Goal: Task Accomplishment & Management: Use online tool/utility

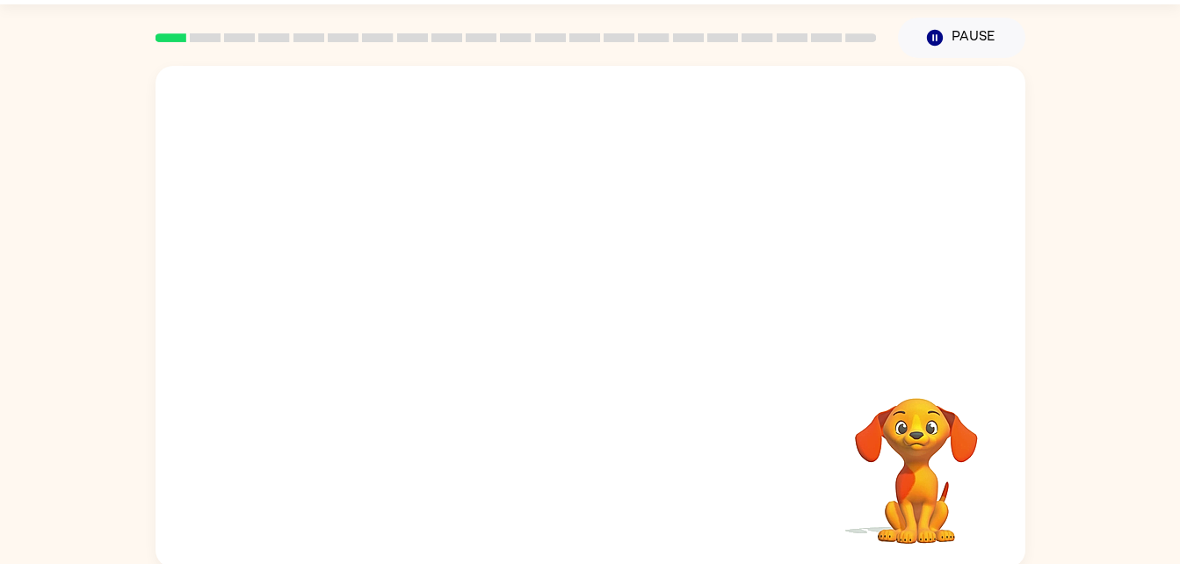
scroll to position [54, 0]
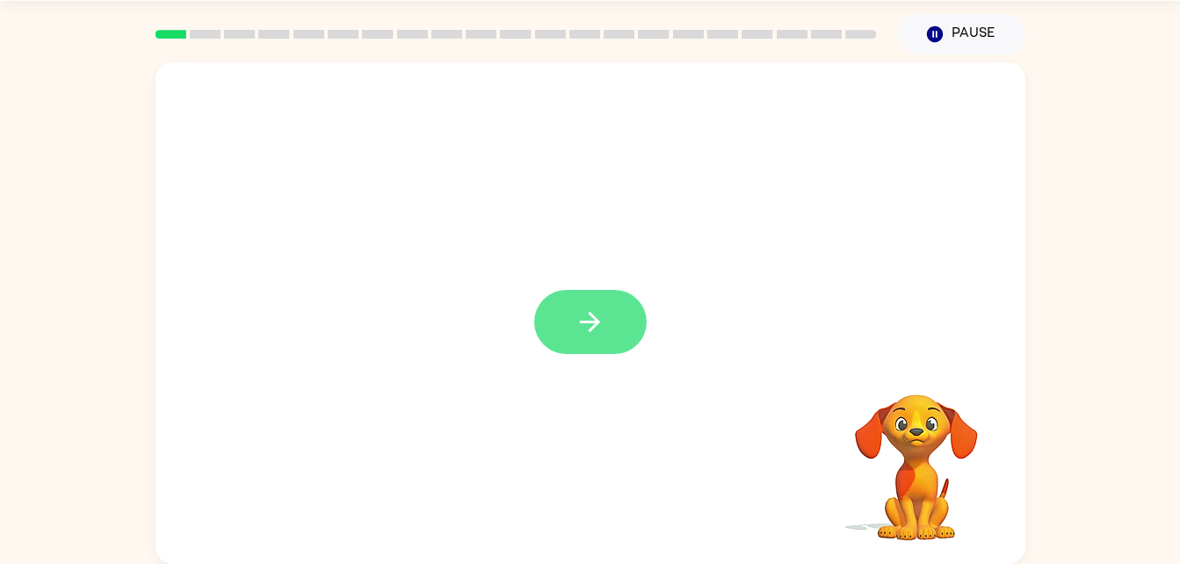
click at [606, 354] on button "button" at bounding box center [590, 322] width 113 height 64
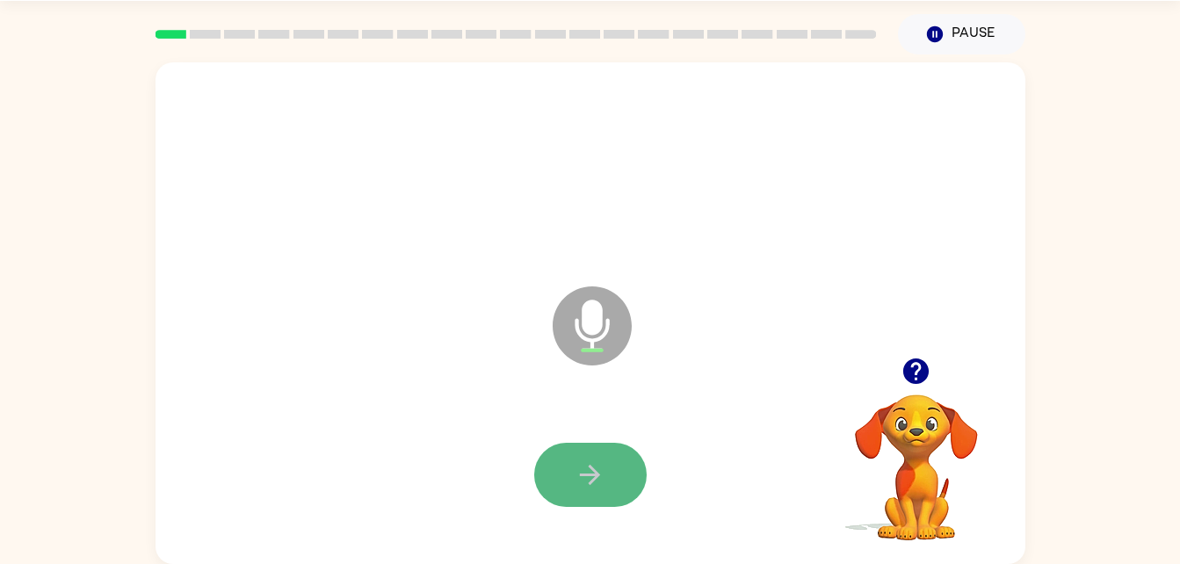
click at [584, 485] on icon "button" at bounding box center [590, 475] width 31 height 31
click at [587, 483] on icon "button" at bounding box center [590, 475] width 31 height 31
click at [555, 454] on button "button" at bounding box center [590, 475] width 113 height 64
click at [598, 491] on button "button" at bounding box center [590, 475] width 113 height 64
click at [597, 476] on icon "button" at bounding box center [590, 475] width 20 height 20
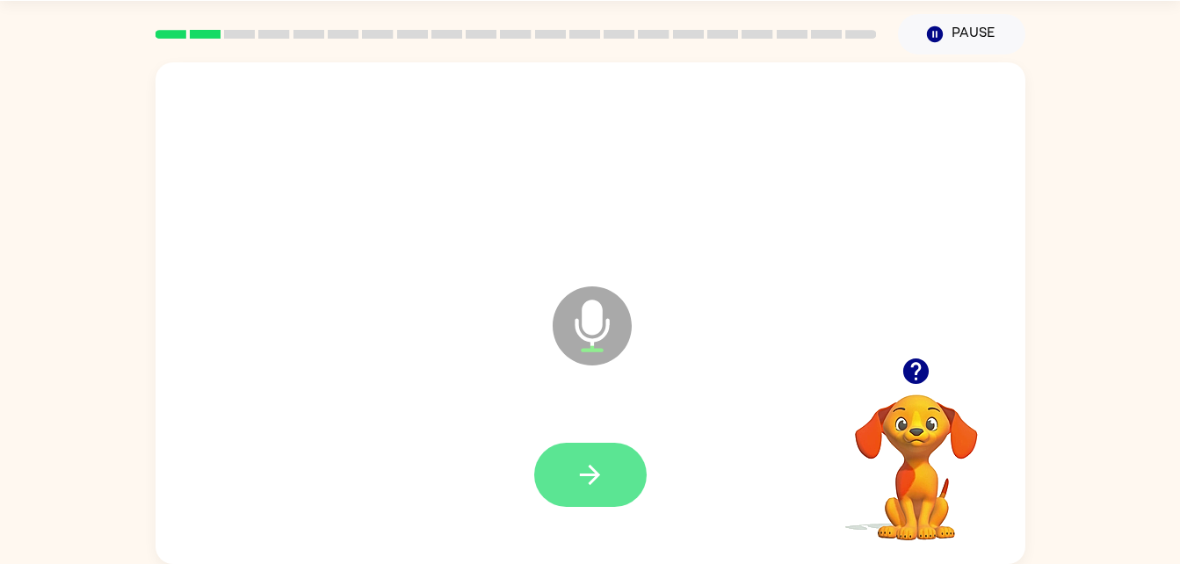
click at [597, 471] on icon "button" at bounding box center [590, 475] width 31 height 31
click at [594, 464] on icon "button" at bounding box center [590, 475] width 31 height 31
click at [608, 467] on button "button" at bounding box center [590, 475] width 113 height 64
click at [584, 475] on icon "button" at bounding box center [590, 475] width 20 height 20
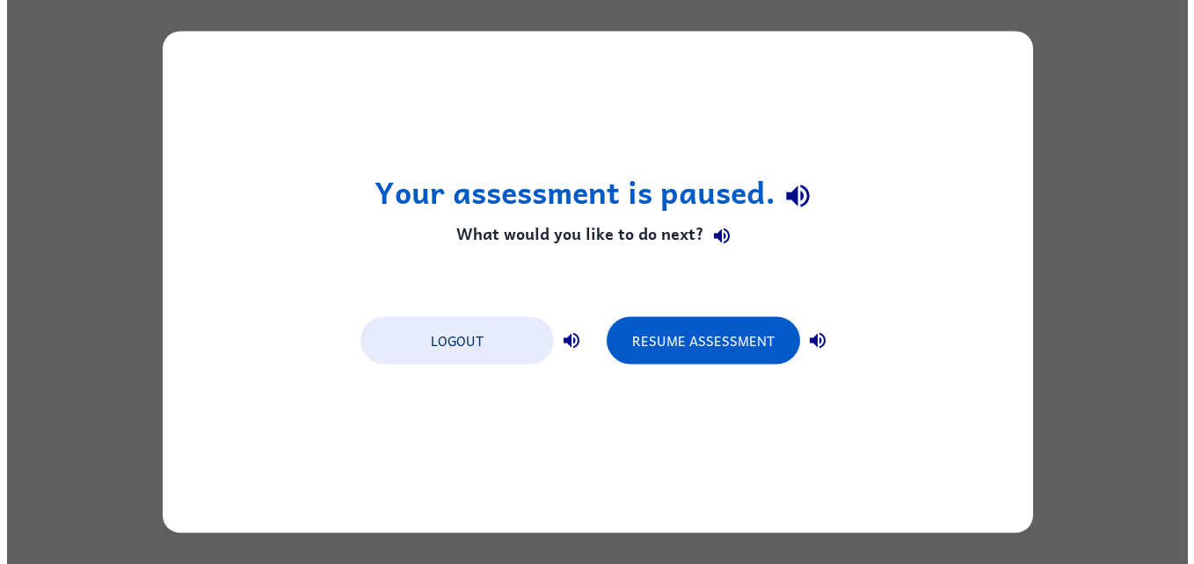
scroll to position [0, 0]
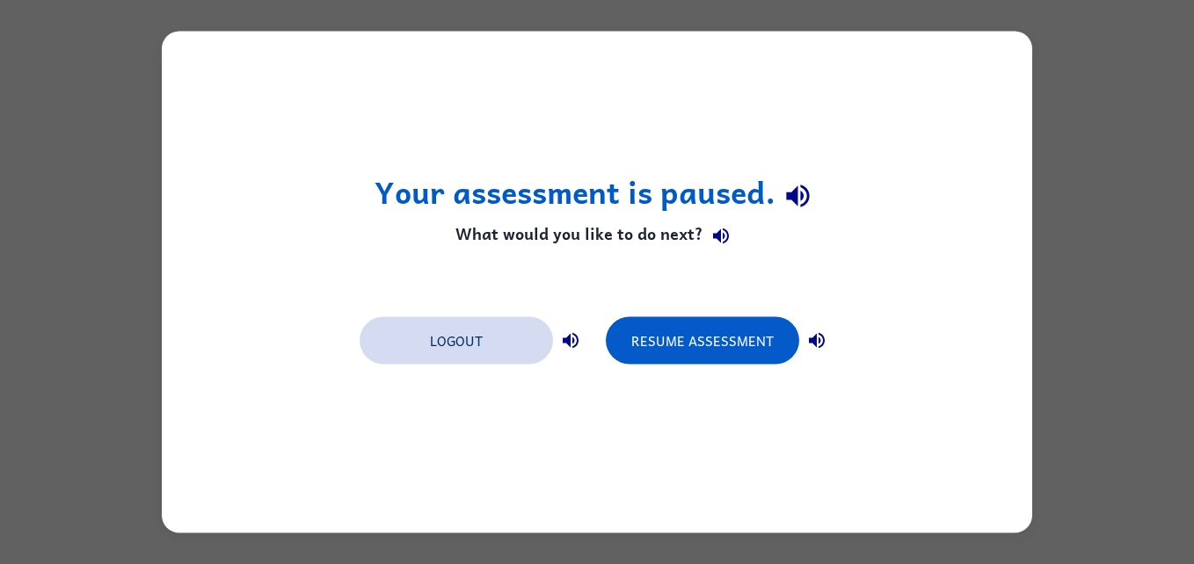
click at [433, 331] on button "Logout" at bounding box center [455, 340] width 193 height 47
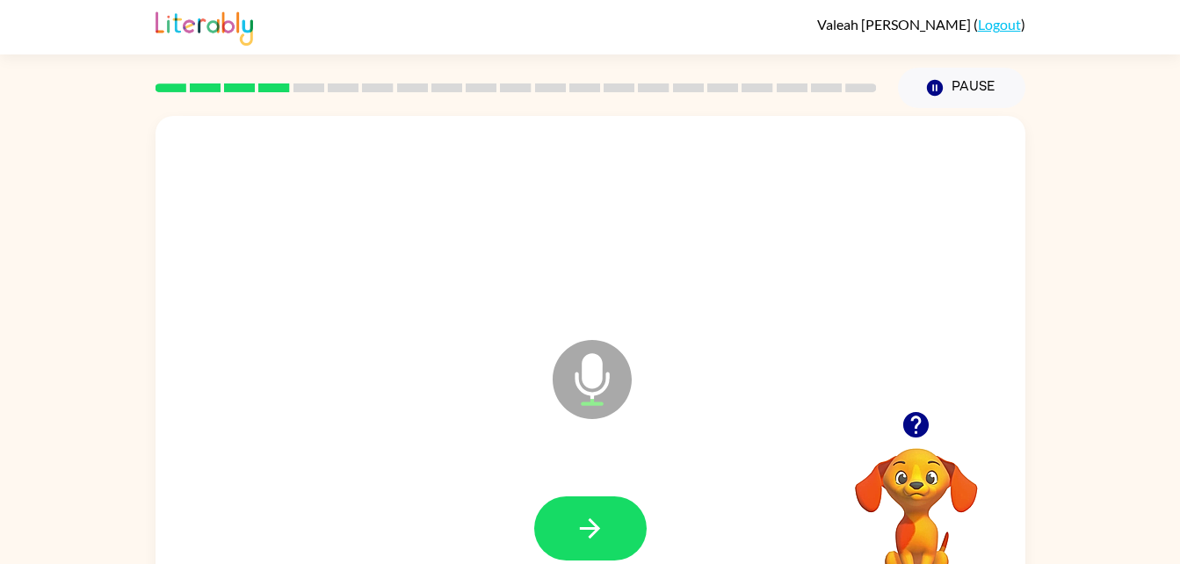
click at [553, 482] on div at bounding box center [590, 529] width 835 height 144
click at [582, 541] on icon "button" at bounding box center [590, 528] width 31 height 31
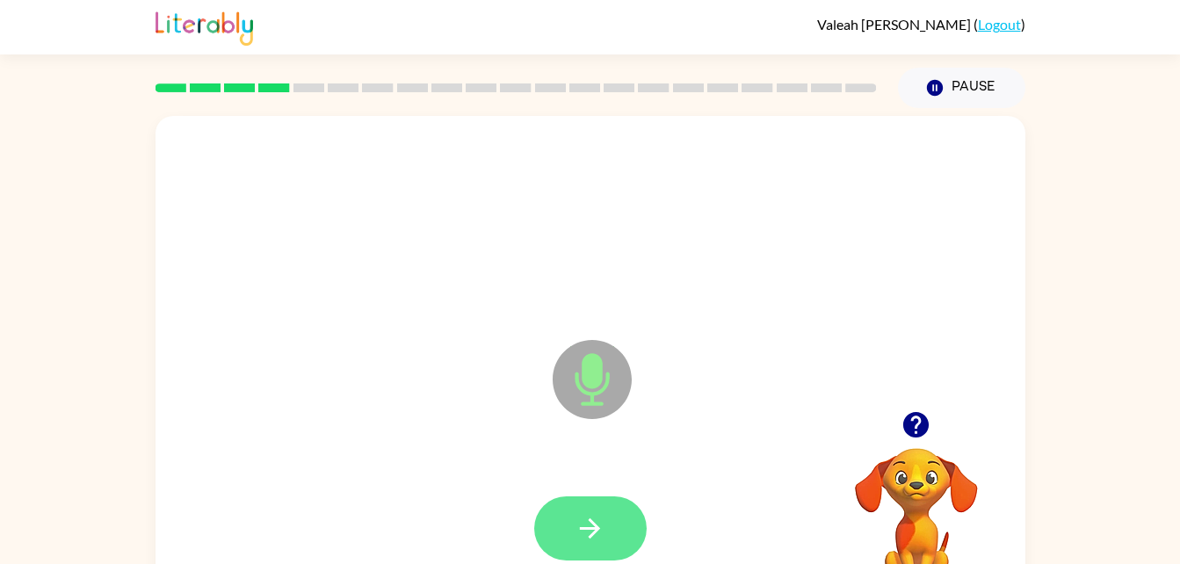
click at [604, 523] on icon "button" at bounding box center [590, 528] width 31 height 31
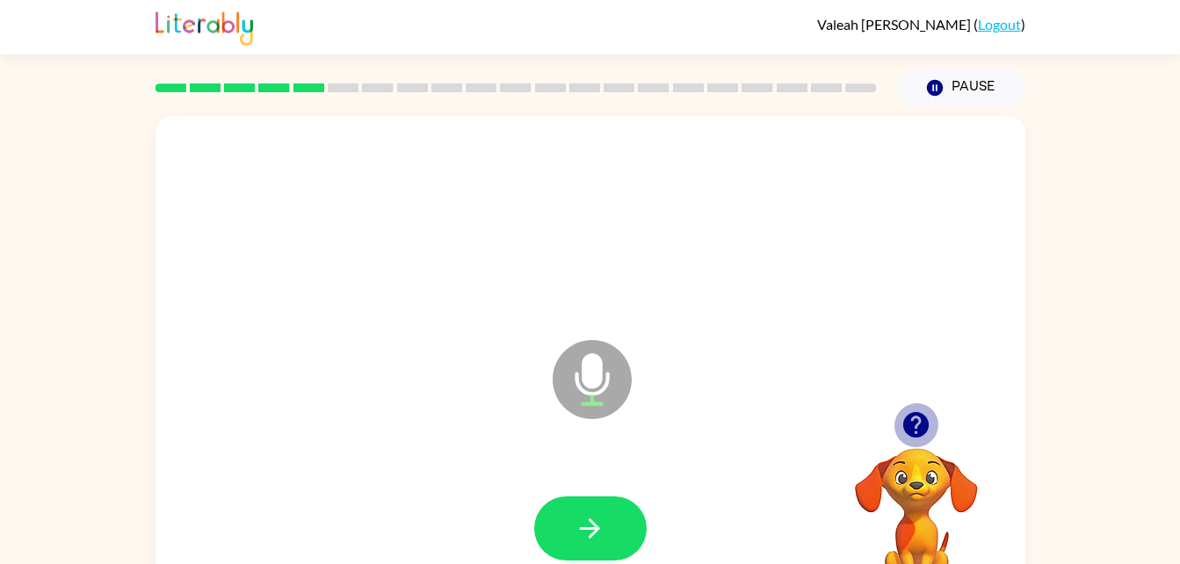
click at [911, 410] on icon "button" at bounding box center [916, 425] width 31 height 31
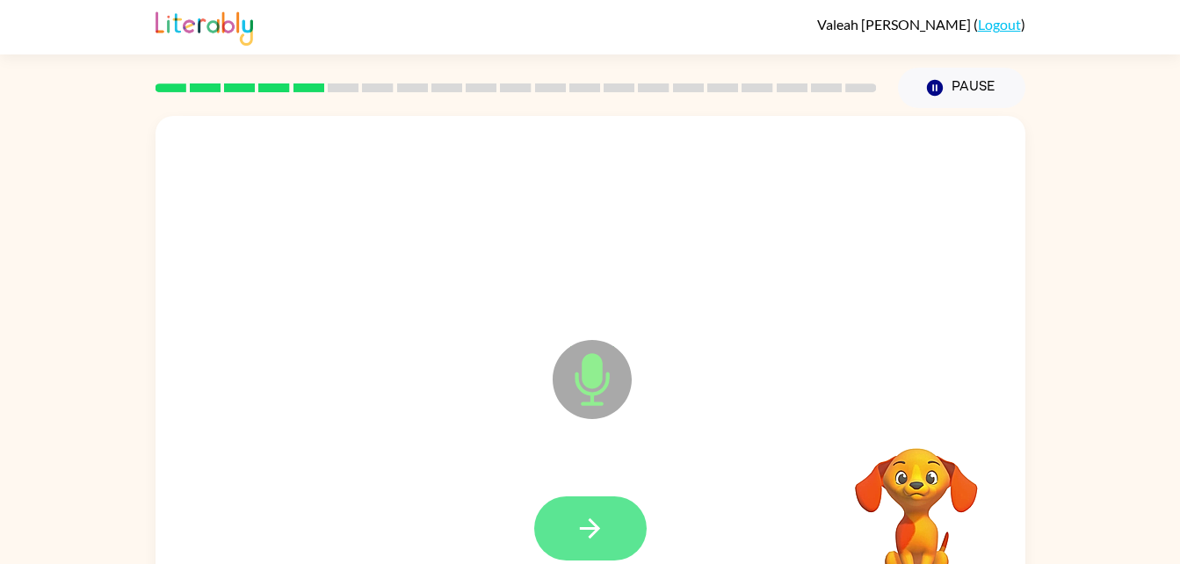
click at [568, 535] on button "button" at bounding box center [590, 529] width 113 height 64
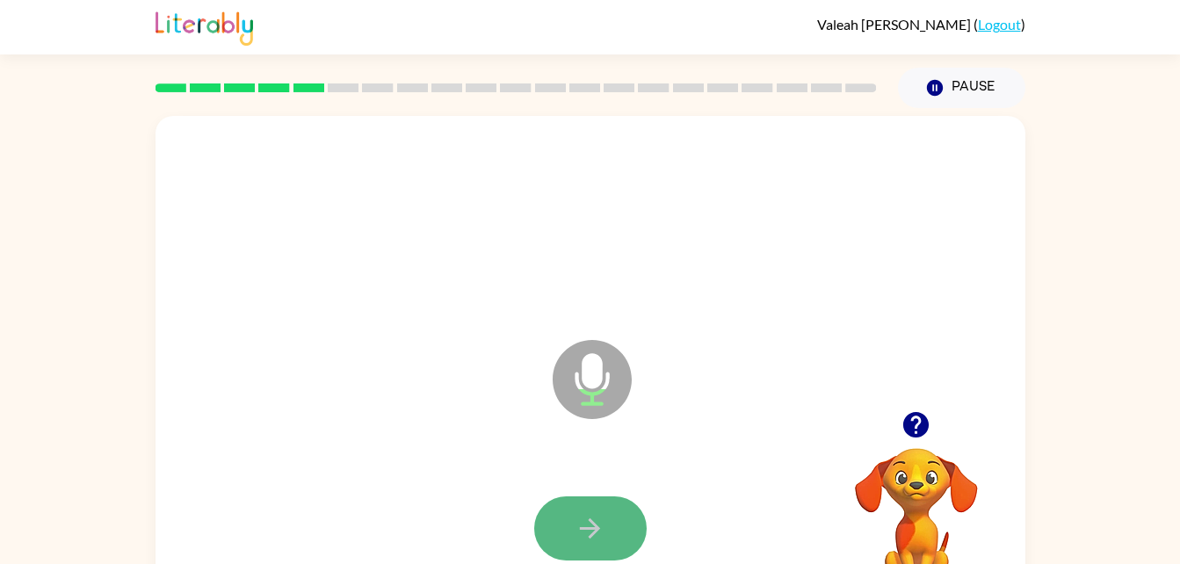
click at [606, 506] on button "button" at bounding box center [590, 529] width 113 height 64
click at [602, 513] on icon "button" at bounding box center [590, 528] width 31 height 31
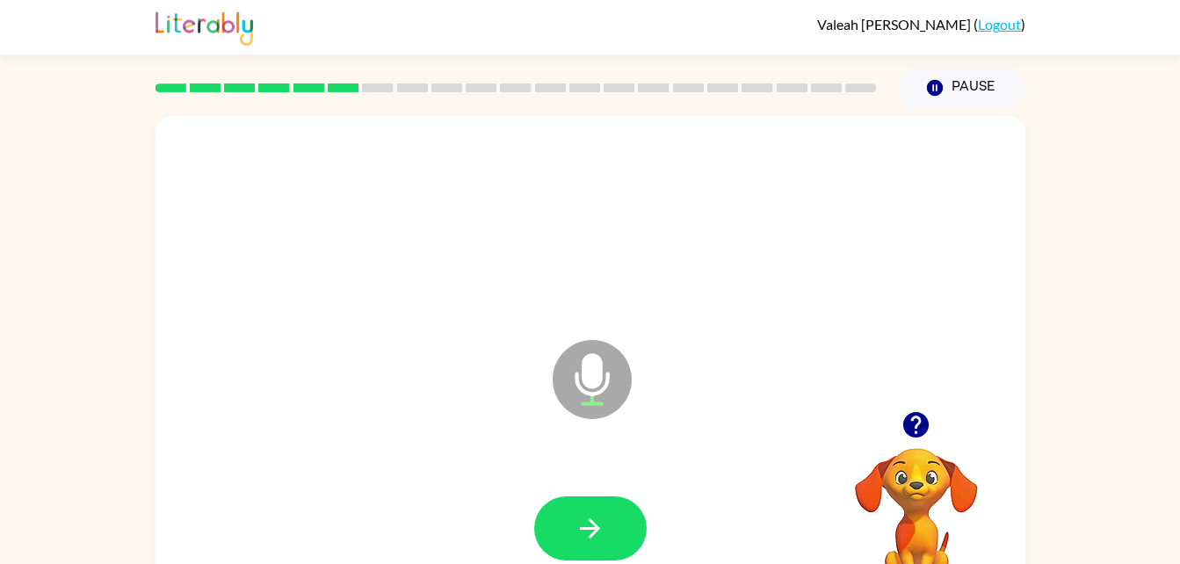
click at [628, 501] on div at bounding box center [590, 529] width 113 height 64
click at [628, 501] on button "button" at bounding box center [590, 529] width 113 height 64
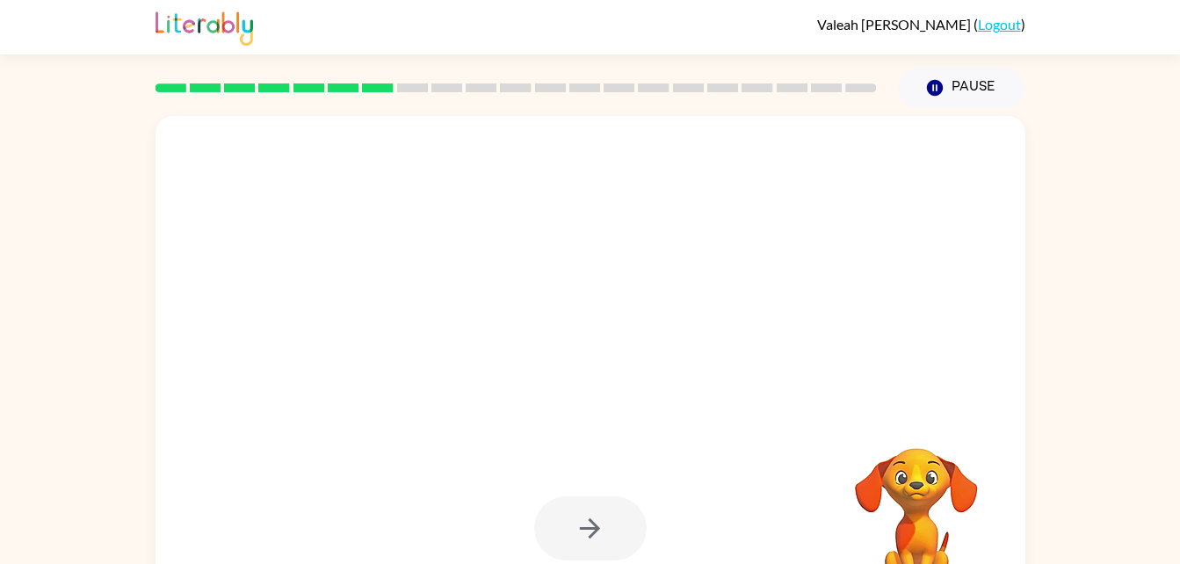
click at [628, 501] on div at bounding box center [590, 529] width 113 height 64
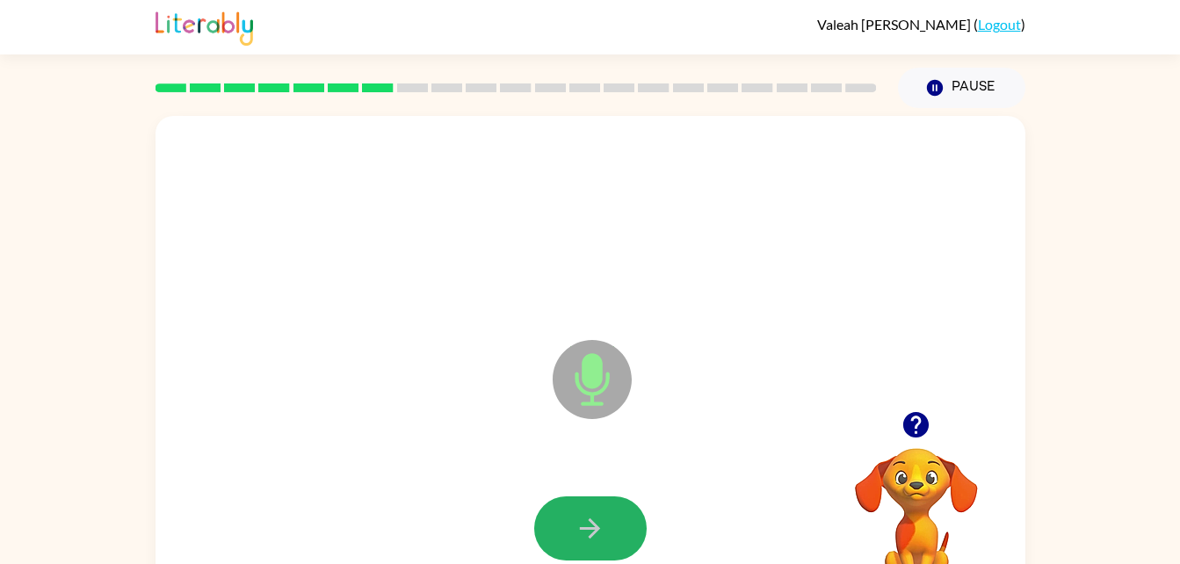
click at [588, 521] on icon "button" at bounding box center [590, 528] width 31 height 31
click at [591, 518] on icon "button" at bounding box center [590, 528] width 31 height 31
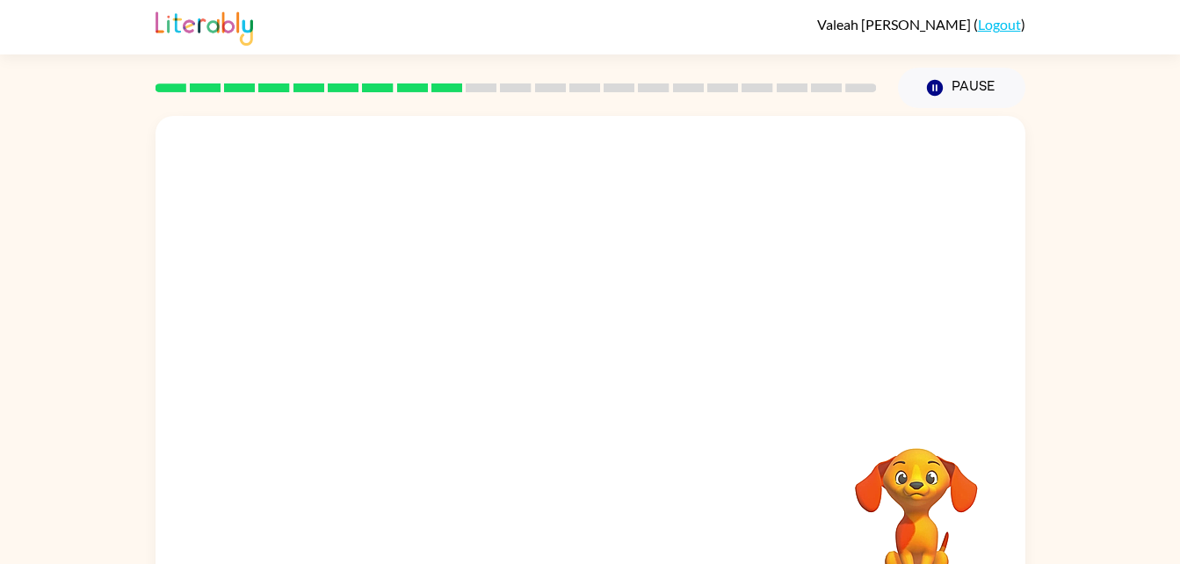
scroll to position [2, 0]
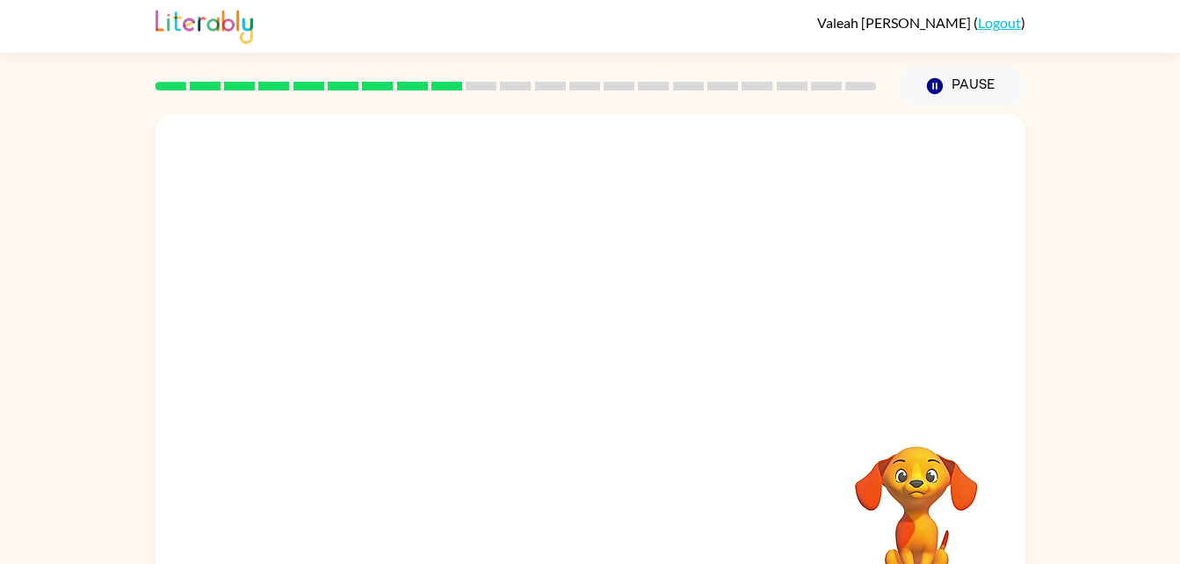
drag, startPoint x: 699, startPoint y: 504, endPoint x: 603, endPoint y: 448, distance: 111.1
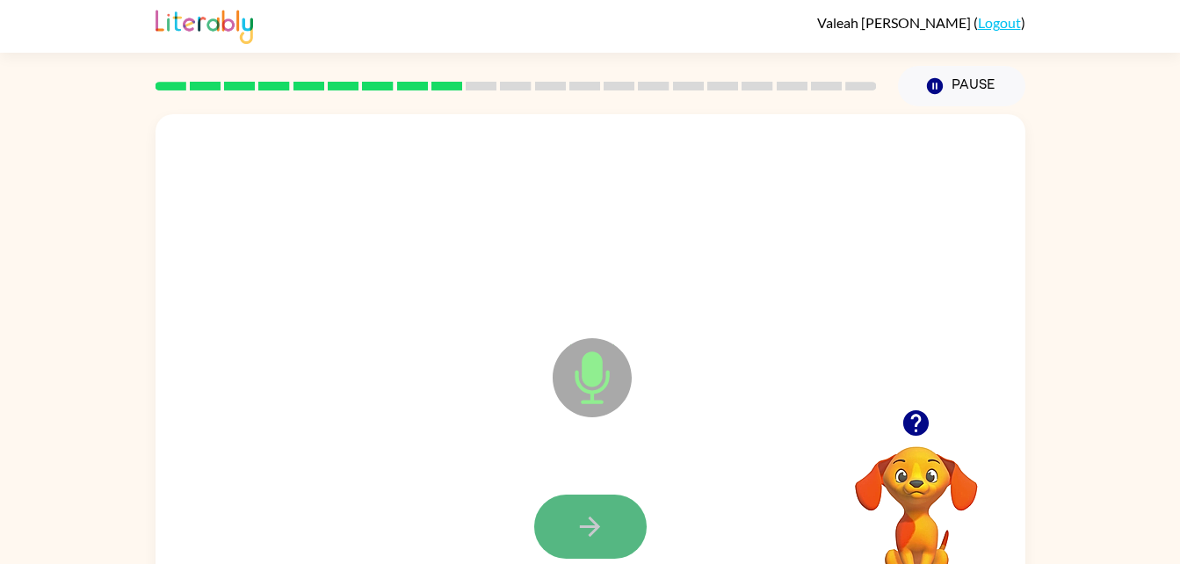
click at [593, 524] on icon "button" at bounding box center [590, 527] width 31 height 31
click at [610, 512] on button "button" at bounding box center [590, 527] width 113 height 64
click at [581, 528] on icon "button" at bounding box center [590, 527] width 31 height 31
click at [597, 520] on icon "button" at bounding box center [590, 527] width 31 height 31
click at [591, 512] on icon "button" at bounding box center [590, 527] width 31 height 31
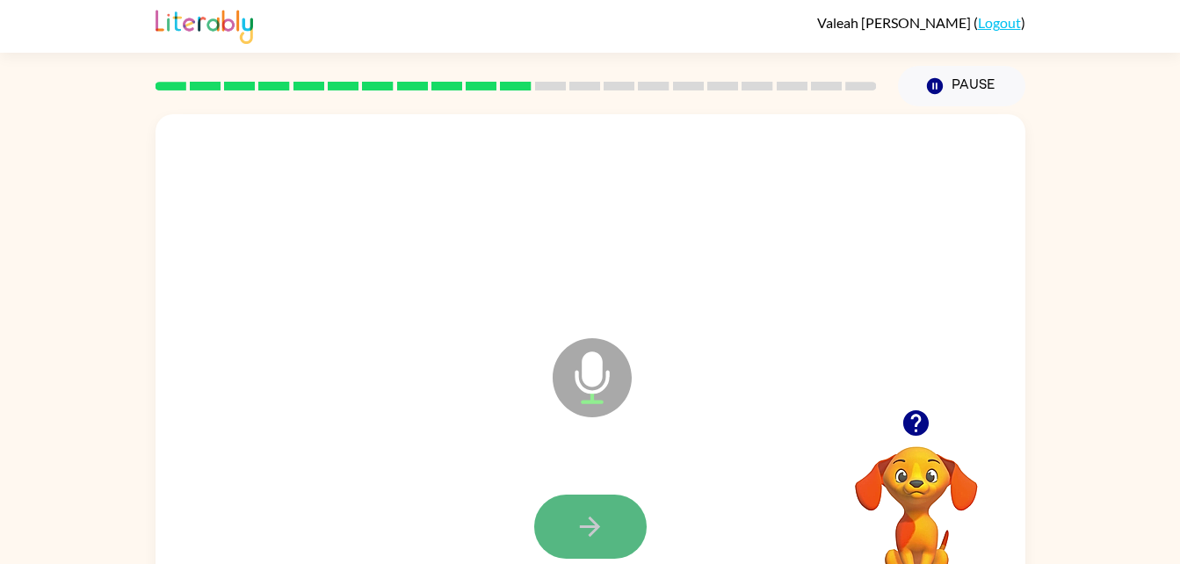
click at [594, 518] on icon "button" at bounding box center [590, 527] width 31 height 31
click at [599, 534] on icon "button" at bounding box center [590, 527] width 31 height 31
click at [602, 553] on button "button" at bounding box center [590, 527] width 113 height 64
click at [612, 519] on button "button" at bounding box center [590, 527] width 113 height 64
click at [584, 512] on icon "button" at bounding box center [590, 527] width 31 height 31
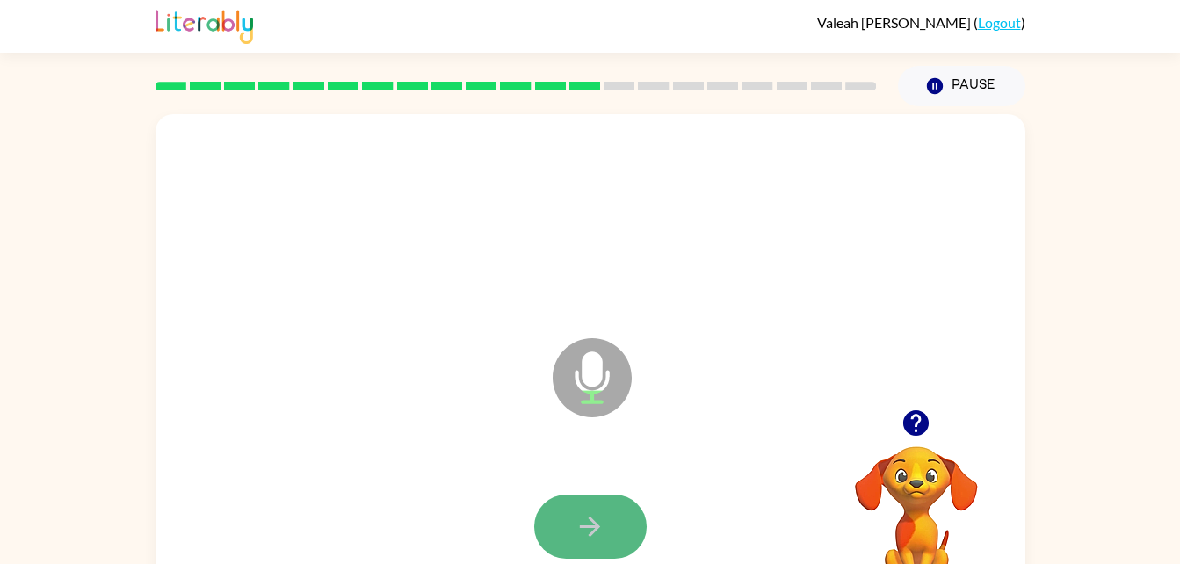
click at [601, 530] on icon "button" at bounding box center [590, 527] width 31 height 31
click at [613, 516] on button "button" at bounding box center [590, 527] width 113 height 64
click at [586, 515] on icon "button" at bounding box center [590, 527] width 31 height 31
click at [579, 523] on icon "button" at bounding box center [590, 527] width 31 height 31
click at [554, 537] on button "button" at bounding box center [590, 527] width 113 height 64
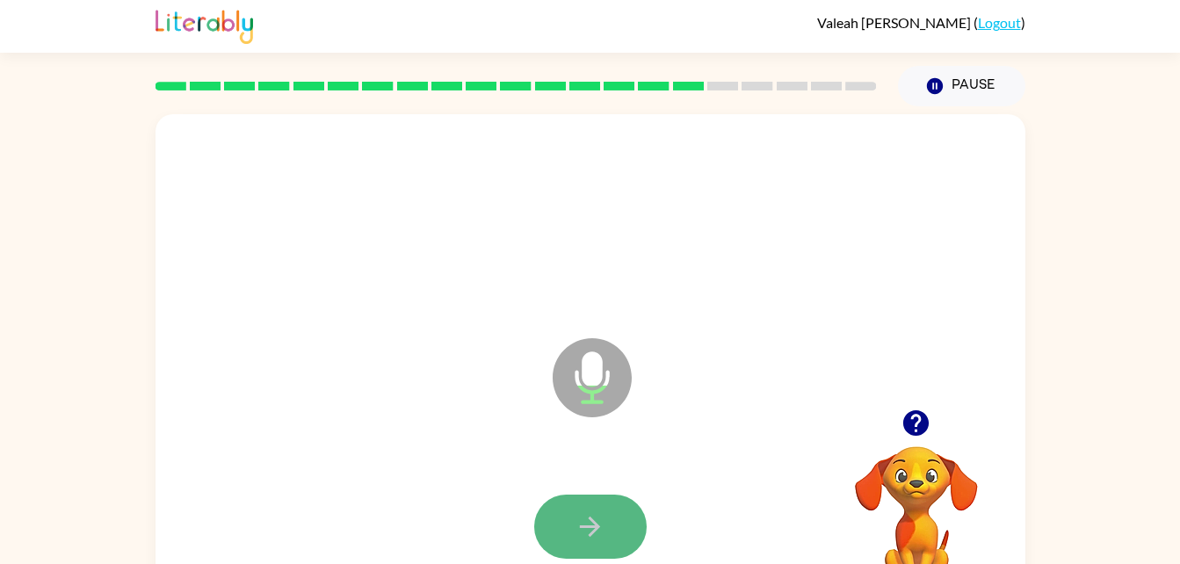
click at [606, 526] on button "button" at bounding box center [590, 527] width 113 height 64
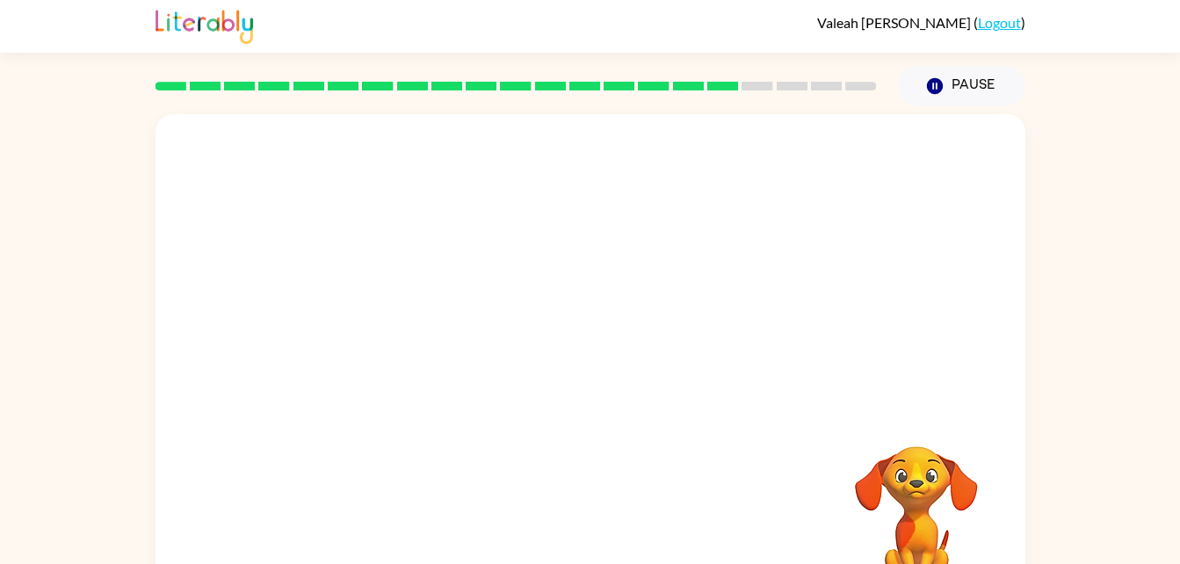
click at [733, 114] on div at bounding box center [591, 261] width 870 height 295
click at [781, 112] on div at bounding box center [516, 86] width 743 height 62
click at [814, 117] on div at bounding box center [591, 261] width 870 height 295
click at [847, 92] on div at bounding box center [516, 86] width 743 height 62
click at [847, 118] on div at bounding box center [591, 261] width 870 height 295
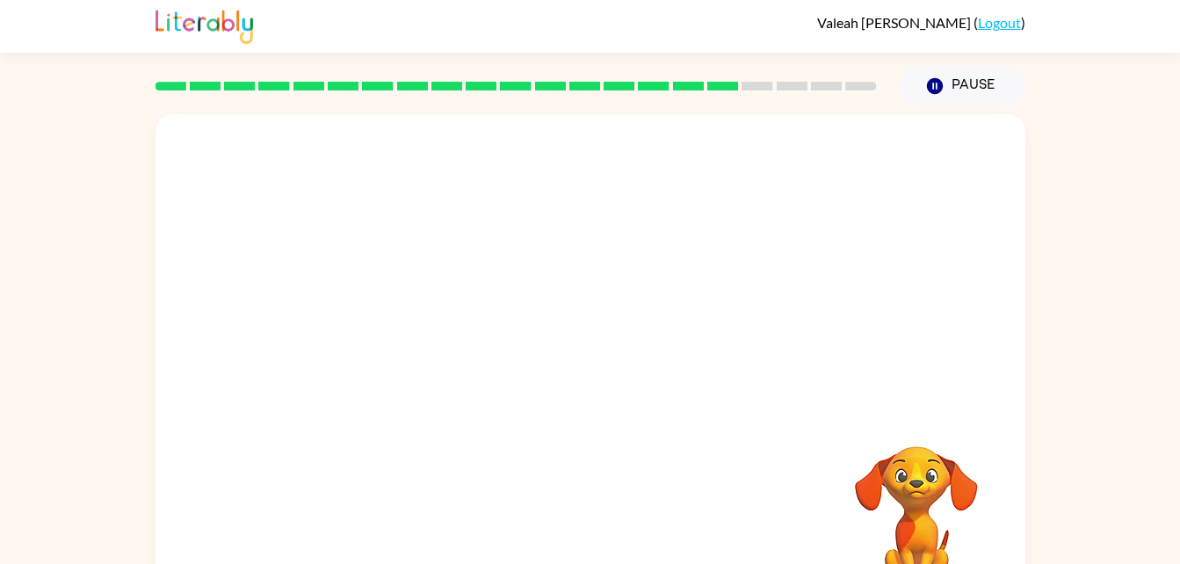
click at [719, 262] on div at bounding box center [590, 221] width 835 height 144
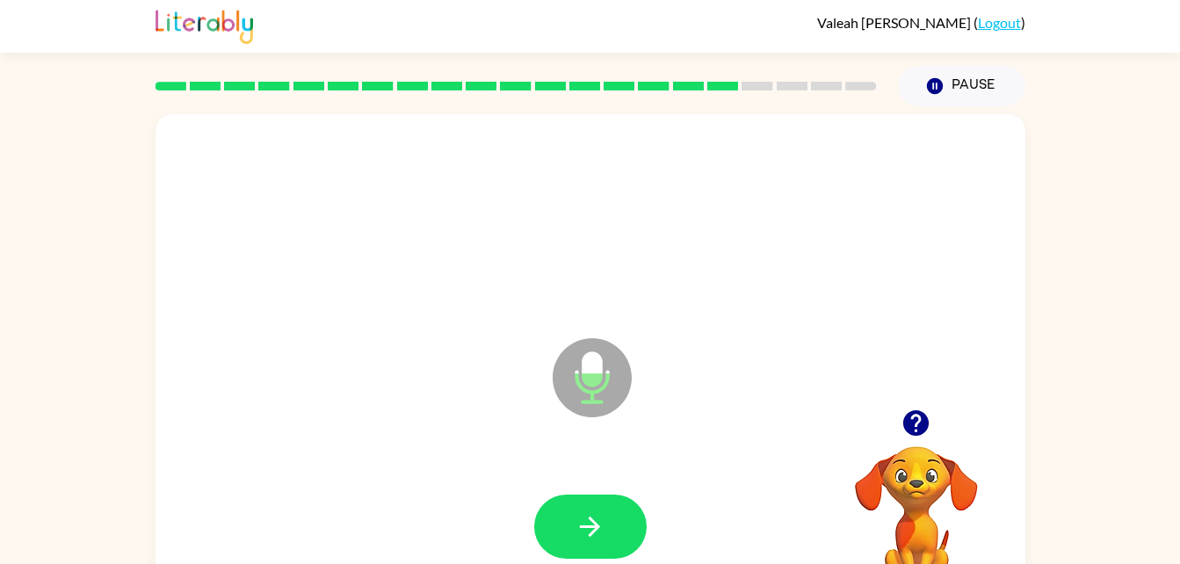
drag, startPoint x: 719, startPoint y: 262, endPoint x: 806, endPoint y: 231, distance: 92.3
click at [806, 231] on div at bounding box center [590, 221] width 835 height 144
click at [577, 529] on icon "button" at bounding box center [590, 527] width 31 height 31
click at [582, 523] on icon "button" at bounding box center [590, 527] width 31 height 31
click at [587, 526] on icon "button" at bounding box center [590, 527] width 20 height 20
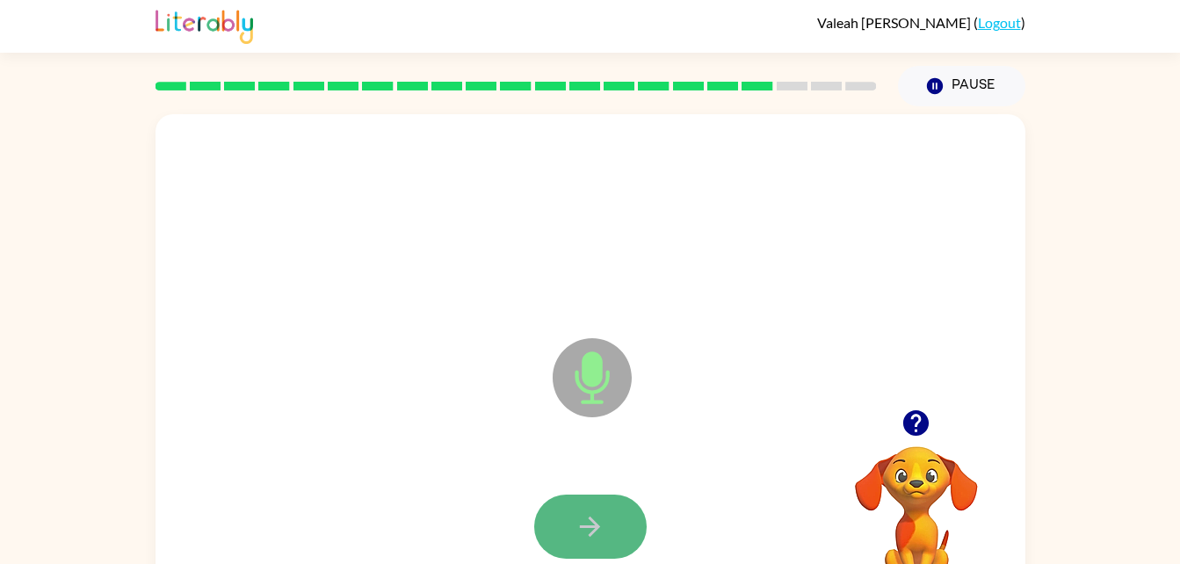
click at [592, 526] on icon "button" at bounding box center [590, 527] width 20 height 20
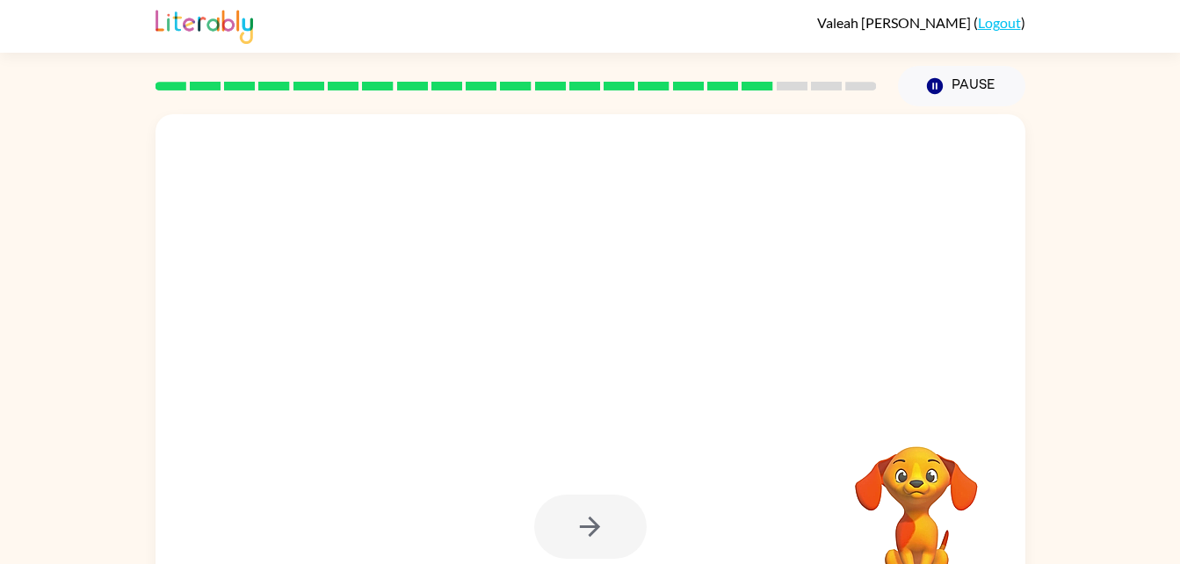
click at [599, 526] on div at bounding box center [590, 527] width 113 height 64
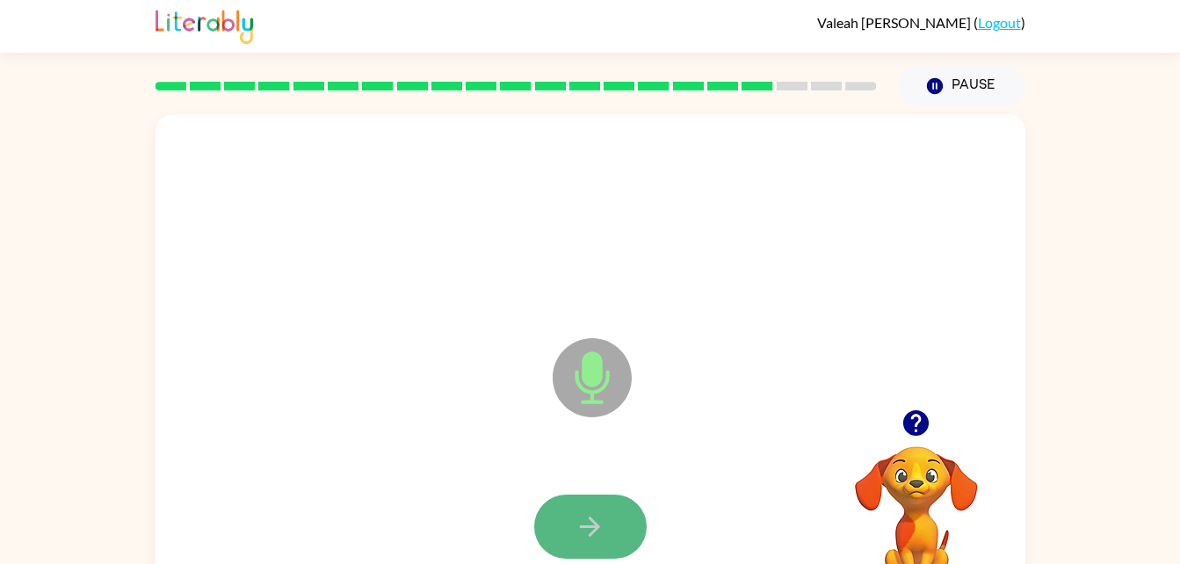
click at [598, 526] on icon "button" at bounding box center [590, 527] width 20 height 20
click at [595, 521] on icon "button" at bounding box center [590, 527] width 31 height 31
click at [594, 520] on icon "button" at bounding box center [590, 527] width 31 height 31
click at [593, 519] on icon "button" at bounding box center [590, 527] width 31 height 31
click at [593, 522] on icon "button" at bounding box center [590, 527] width 20 height 20
